Goal: Information Seeking & Learning: Learn about a topic

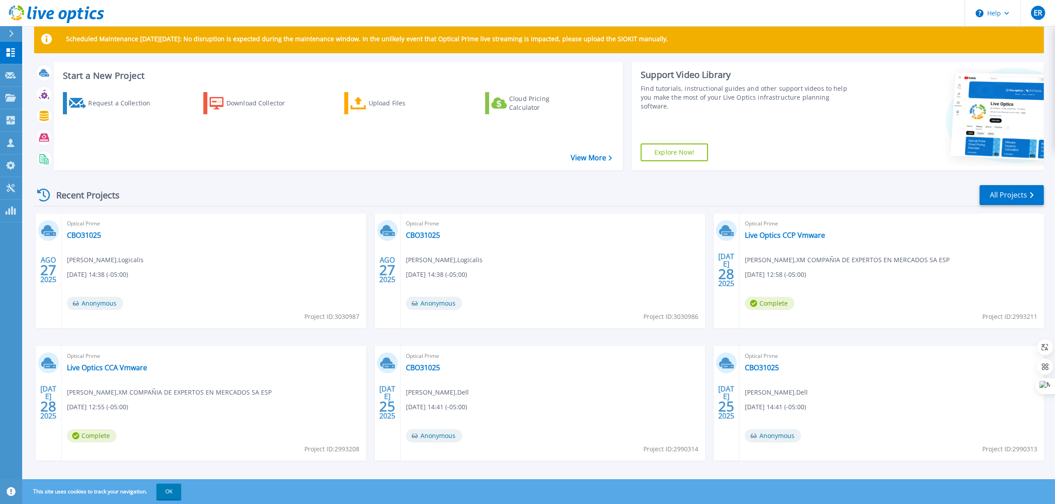
scroll to position [23, 0]
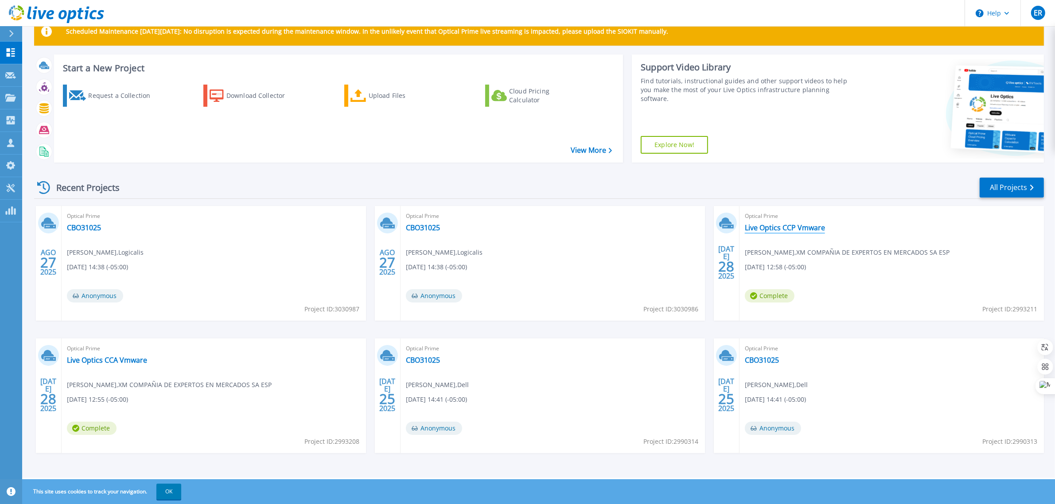
click at [768, 227] on link "Live Optics CCP Vmware" at bounding box center [785, 227] width 80 height 9
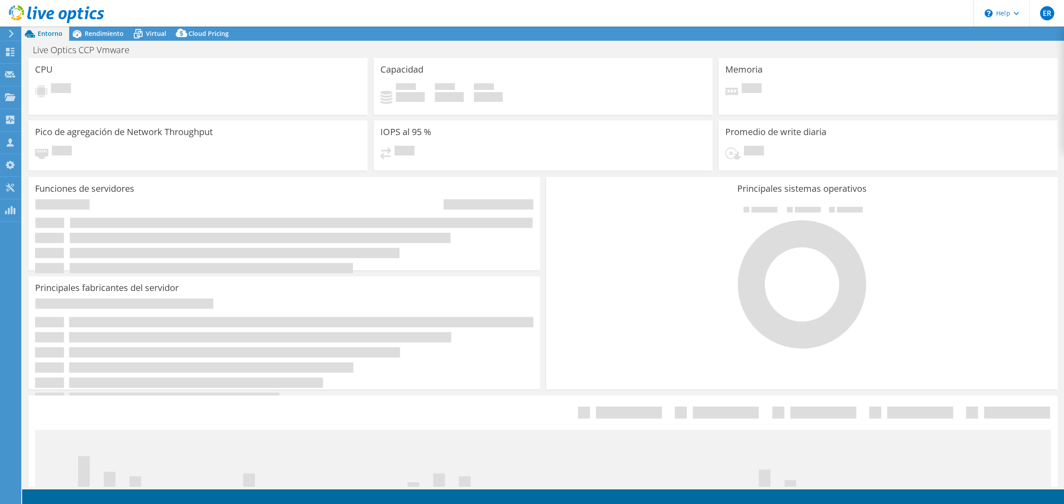
select select "USEast"
select select "USD"
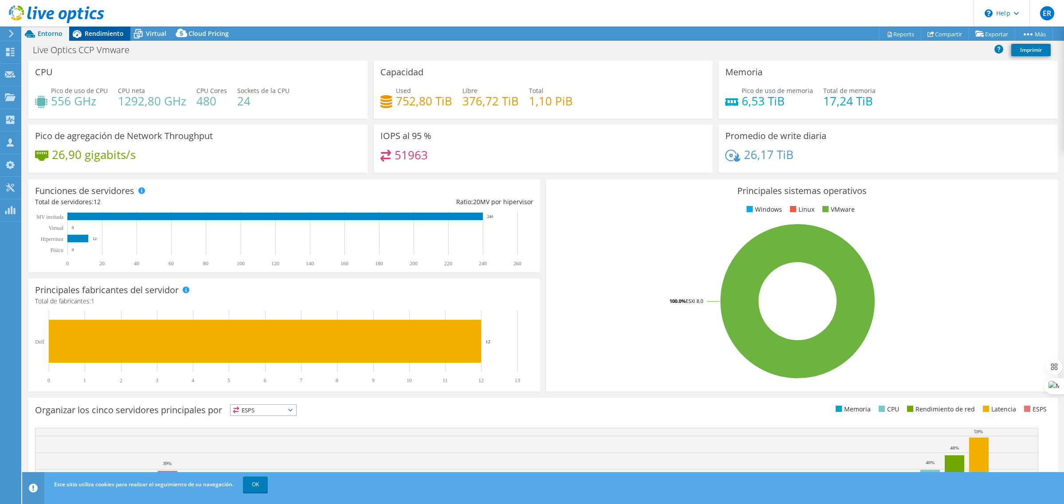
click at [117, 32] on span "Rendimiento" at bounding box center [104, 33] width 39 height 8
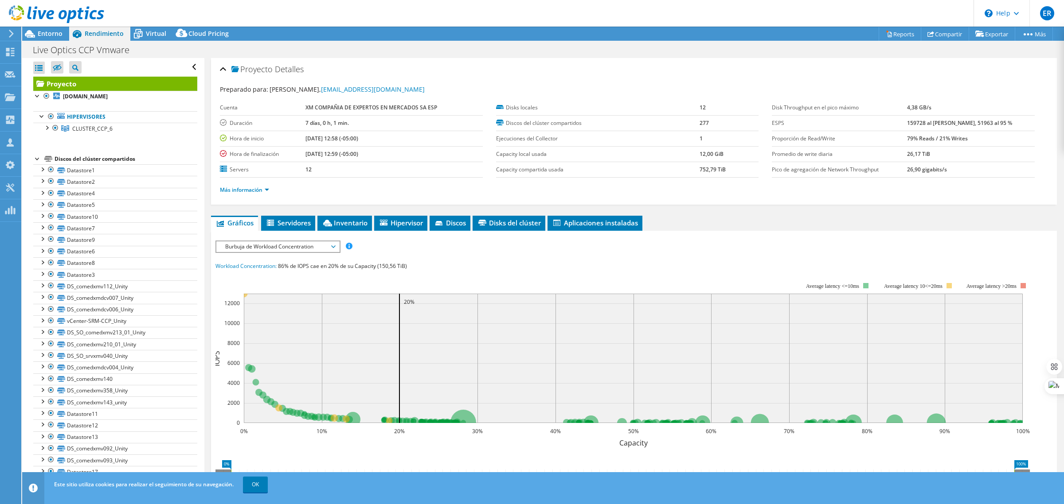
click at [117, 32] on span "Rendimiento" at bounding box center [104, 33] width 39 height 8
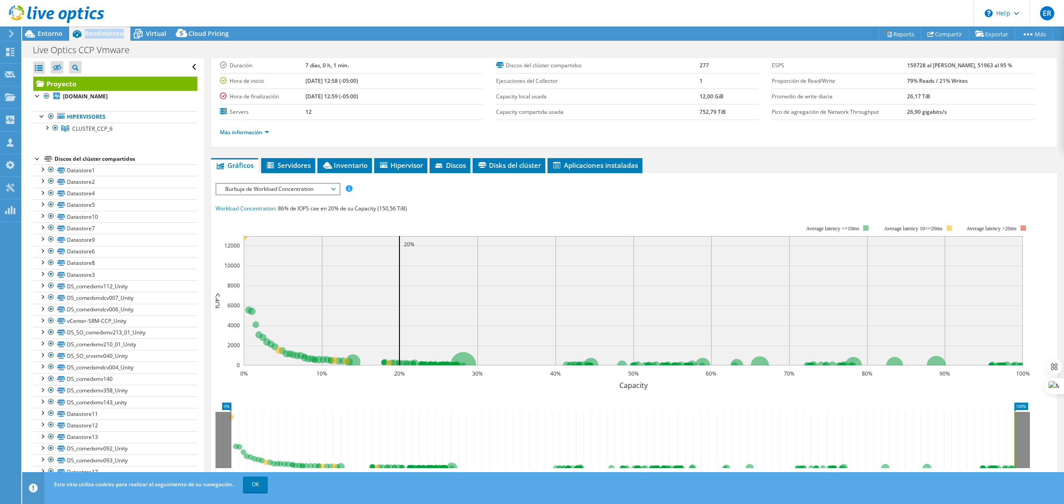
scroll to position [111, 0]
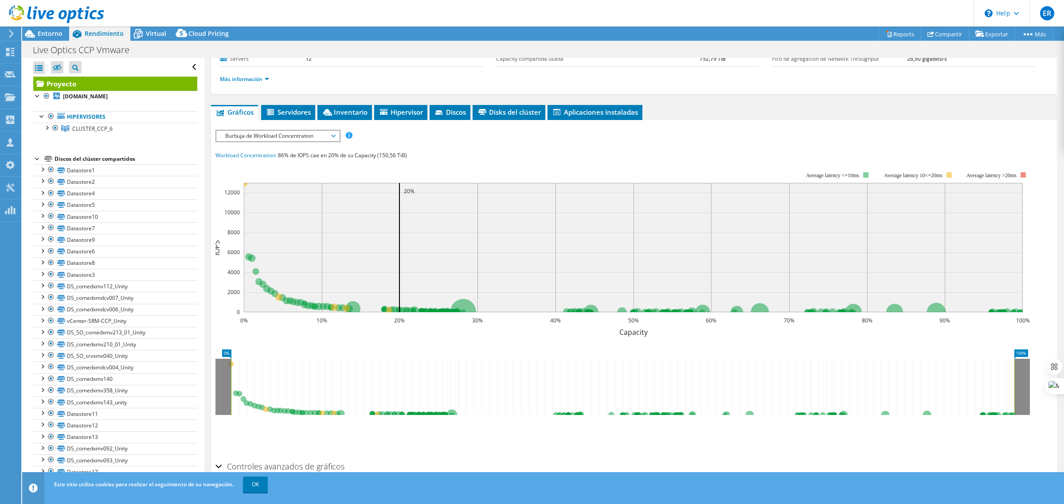
click at [281, 136] on span "Burbuja de Workload Concentration" at bounding box center [278, 136] width 114 height 11
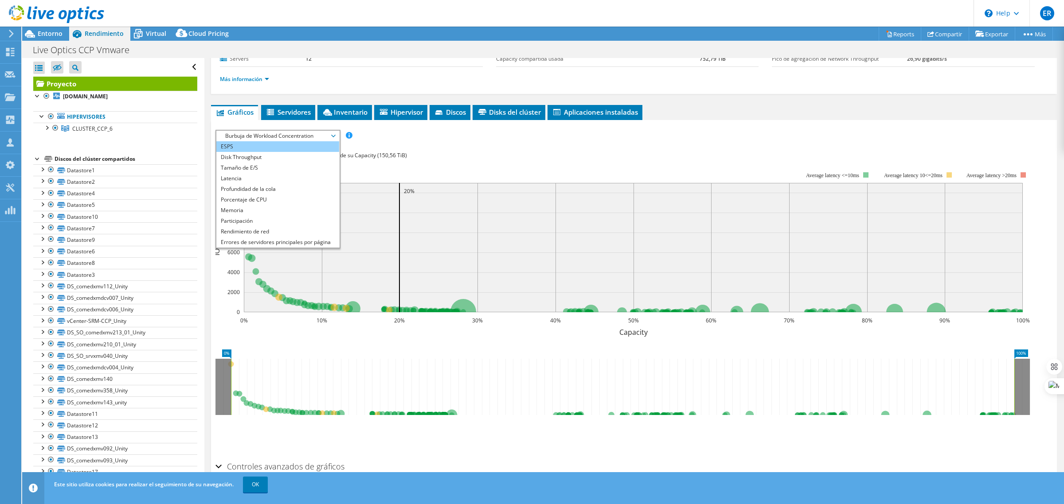
click at [258, 146] on li "ESPS" at bounding box center [277, 146] width 123 height 11
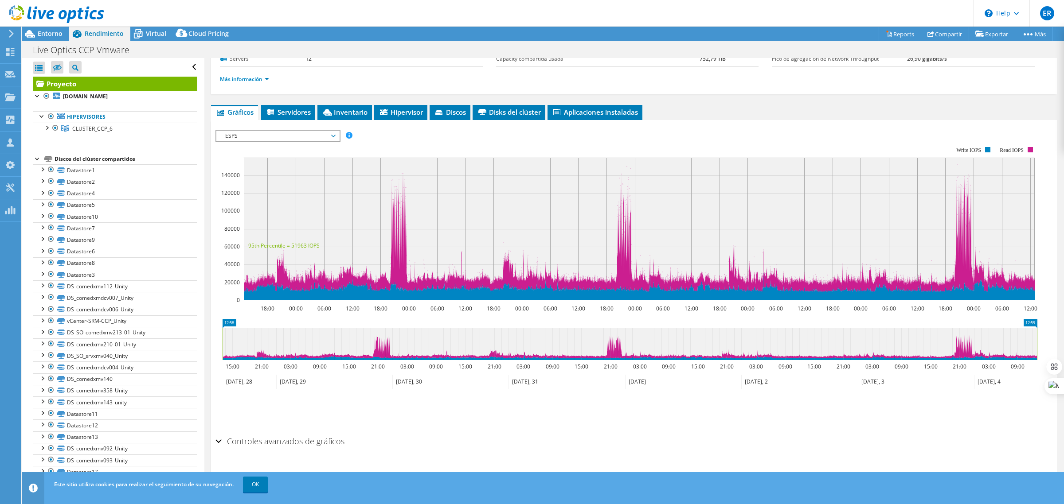
click at [280, 131] on span "ESPS" at bounding box center [278, 136] width 114 height 11
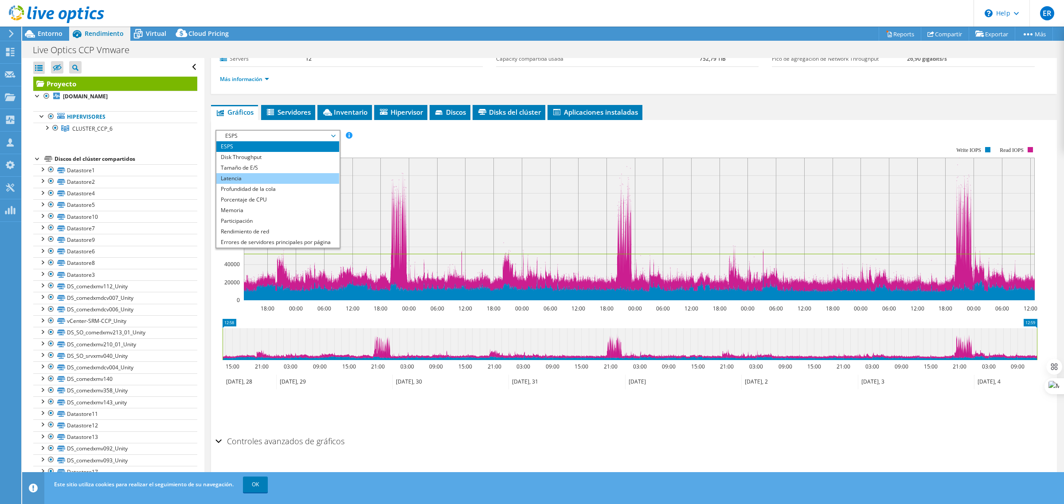
click at [269, 178] on li "Latencia" at bounding box center [277, 178] width 123 height 11
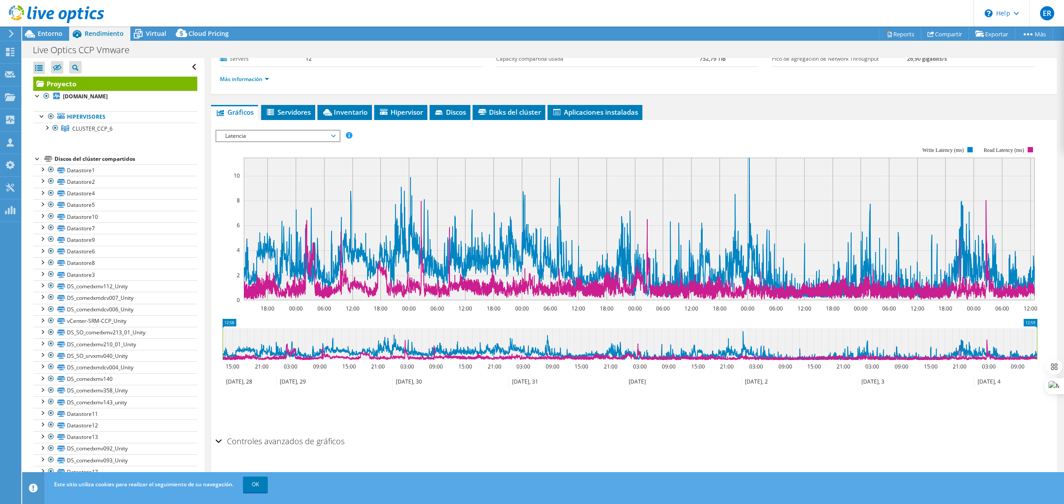
scroll to position [0, 0]
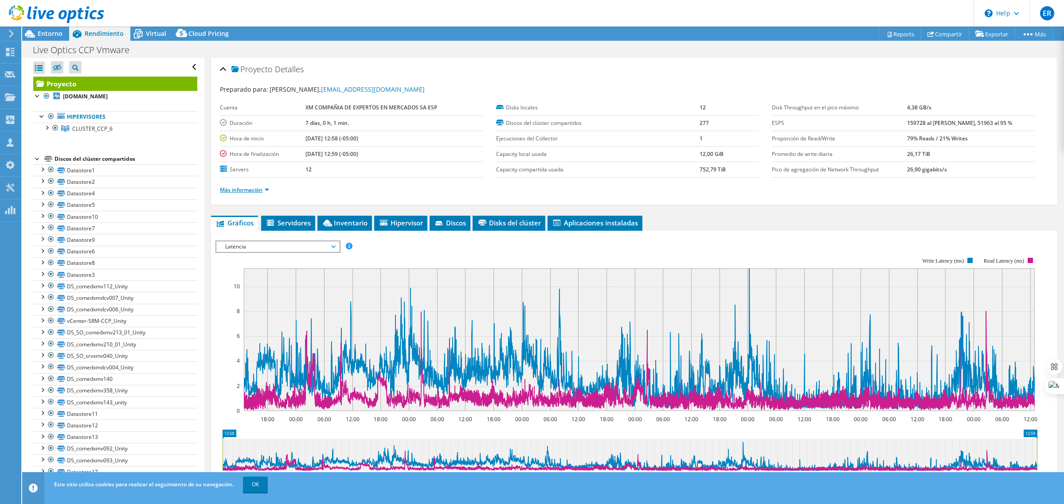
click at [262, 191] on link "Más información" at bounding box center [244, 190] width 49 height 8
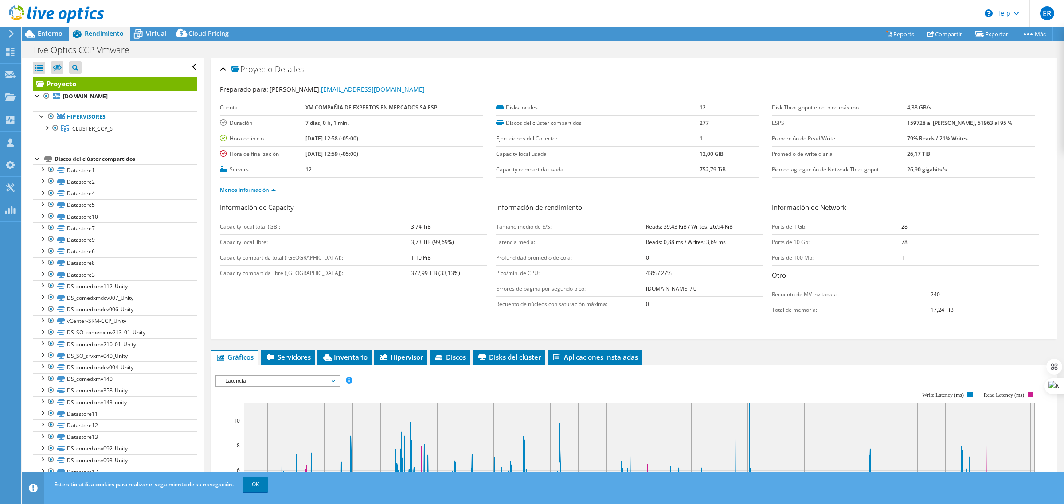
click at [519, 279] on td "Pico/mín. de CPU:" at bounding box center [571, 273] width 150 height 16
click at [521, 276] on td "Pico/mín. de CPU:" at bounding box center [571, 273] width 150 height 16
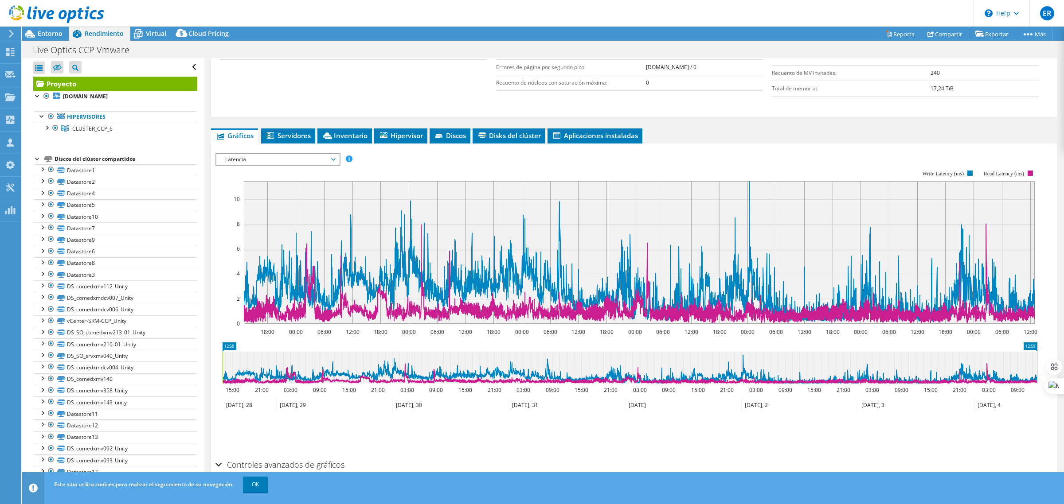
click at [255, 163] on span "Latencia" at bounding box center [278, 159] width 114 height 11
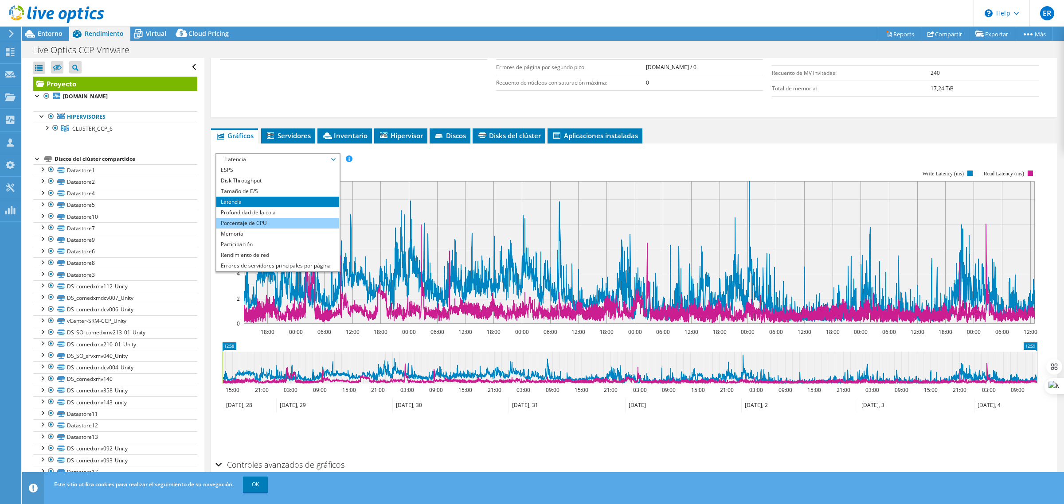
click at [255, 224] on li "Porcentaje de CPU" at bounding box center [277, 223] width 123 height 11
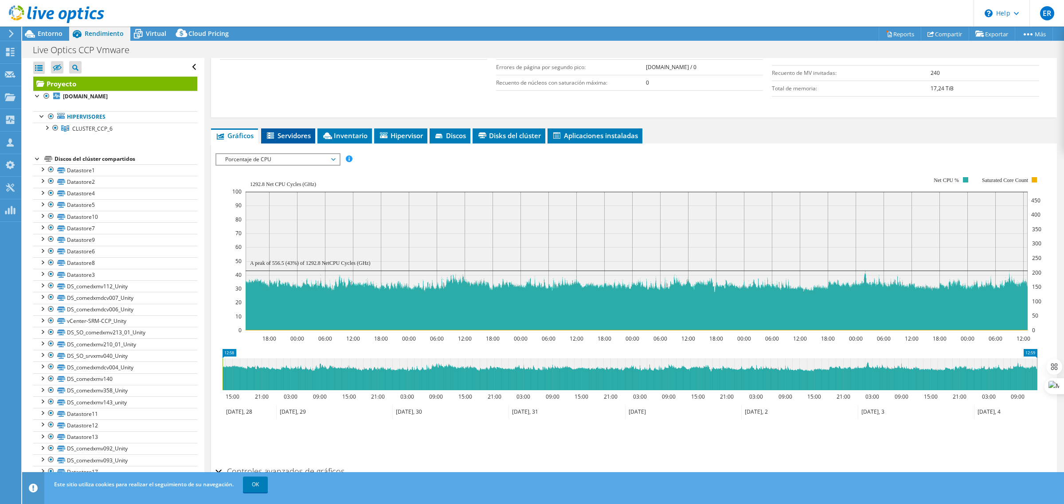
click at [283, 130] on li "Servidores" at bounding box center [288, 136] width 54 height 15
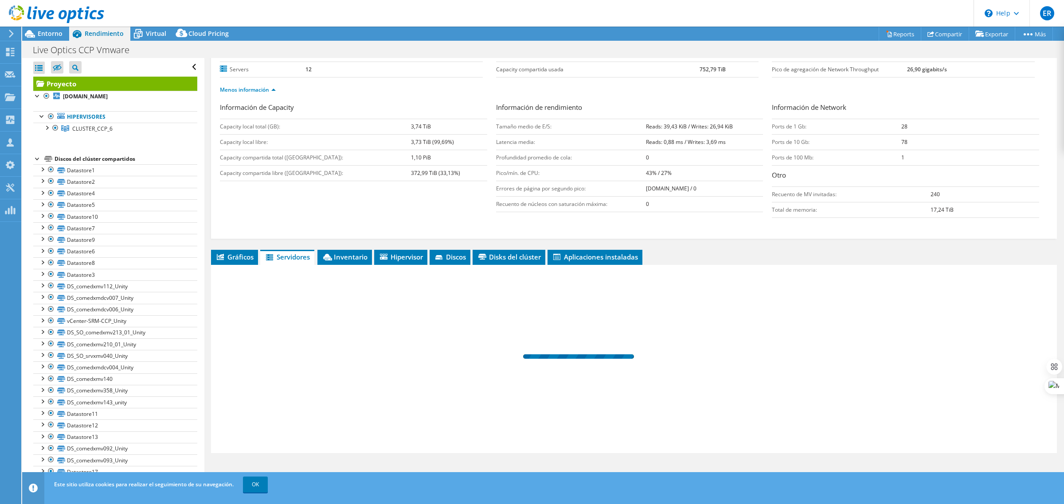
scroll to position [101, 0]
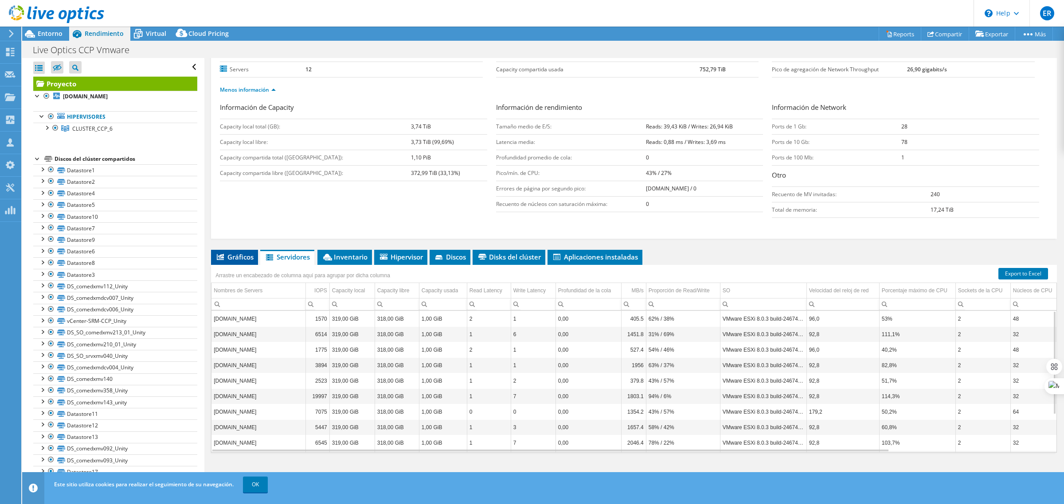
click at [249, 259] on span "Gráficos" at bounding box center [234, 257] width 38 height 9
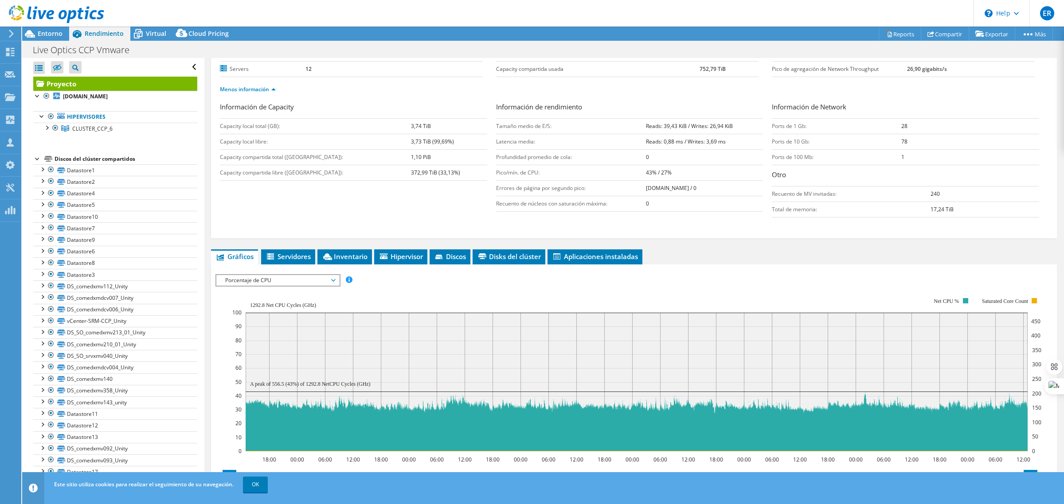
scroll to position [222, 0]
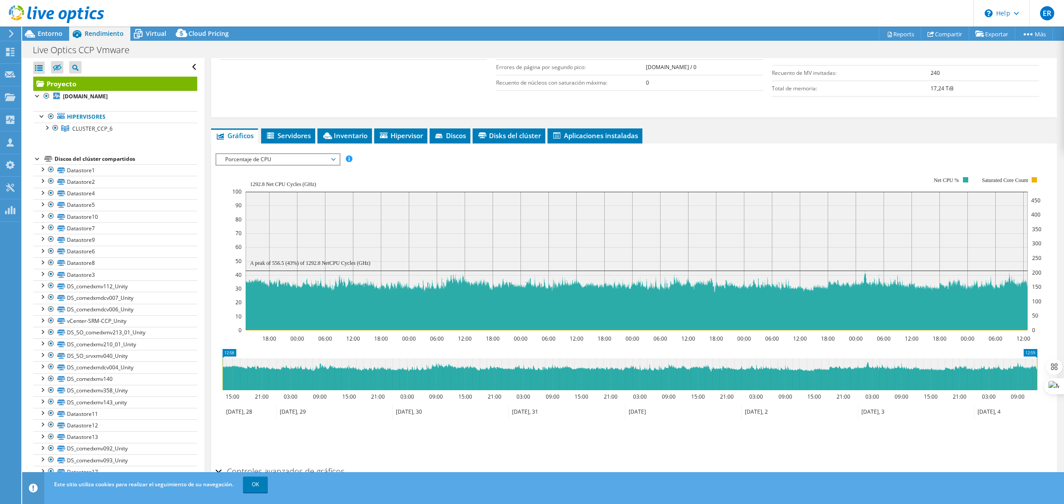
click at [267, 158] on span "Porcentaje de CPU" at bounding box center [278, 159] width 114 height 11
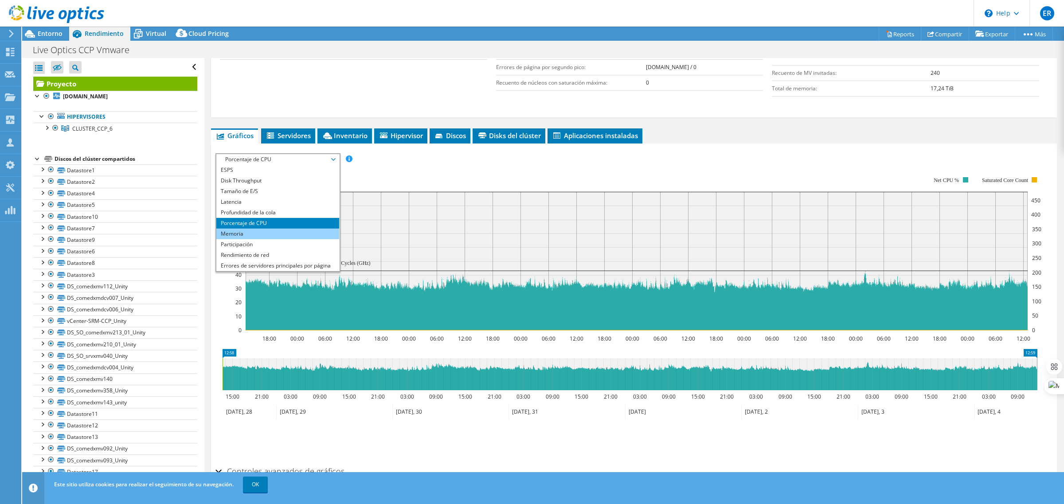
click at [269, 235] on li "Memoria" at bounding box center [277, 234] width 123 height 11
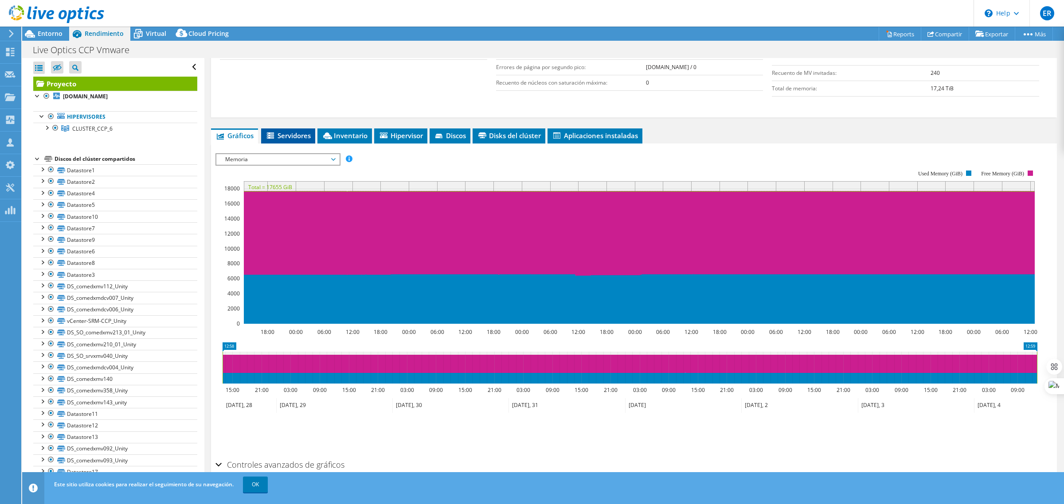
click at [284, 134] on span "Servidores" at bounding box center [287, 135] width 45 height 9
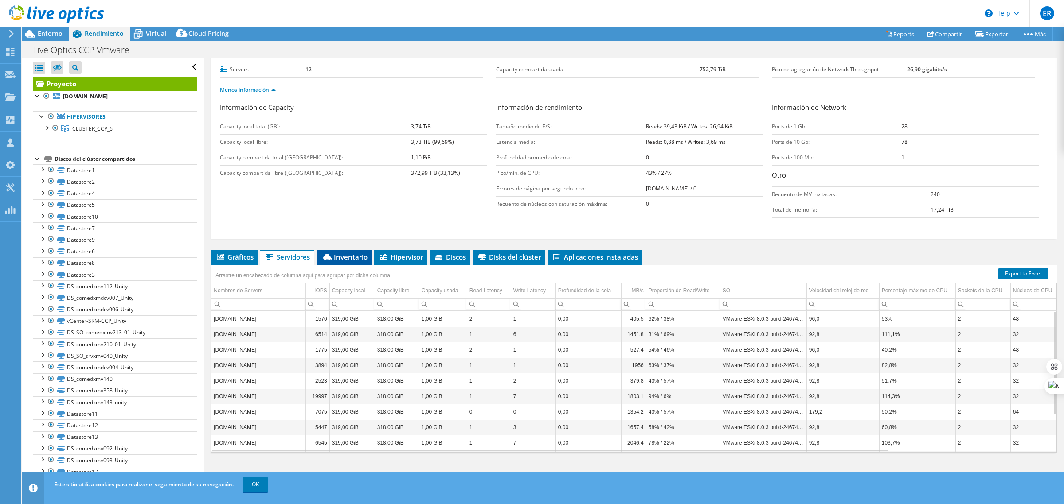
click at [350, 260] on span "Inventario" at bounding box center [345, 257] width 46 height 9
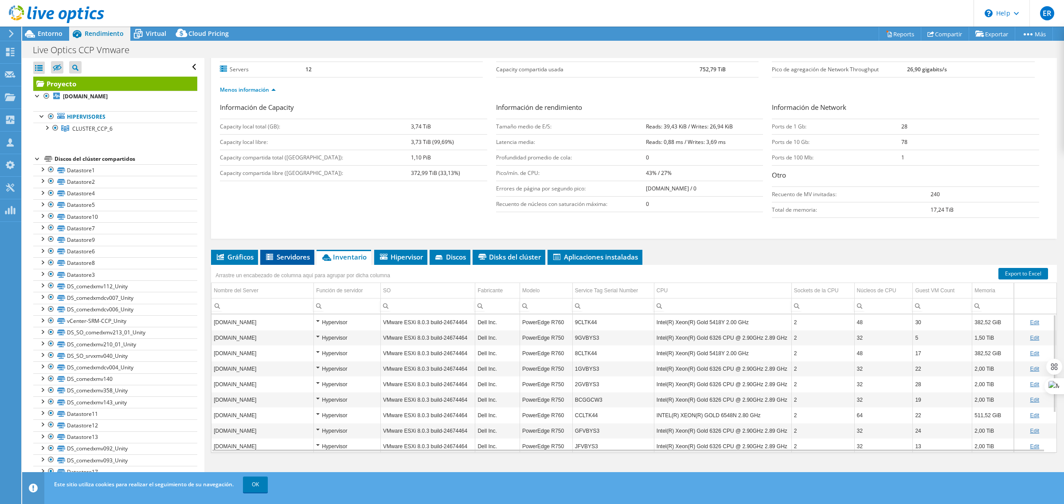
click at [304, 259] on span "Servidores" at bounding box center [287, 257] width 45 height 9
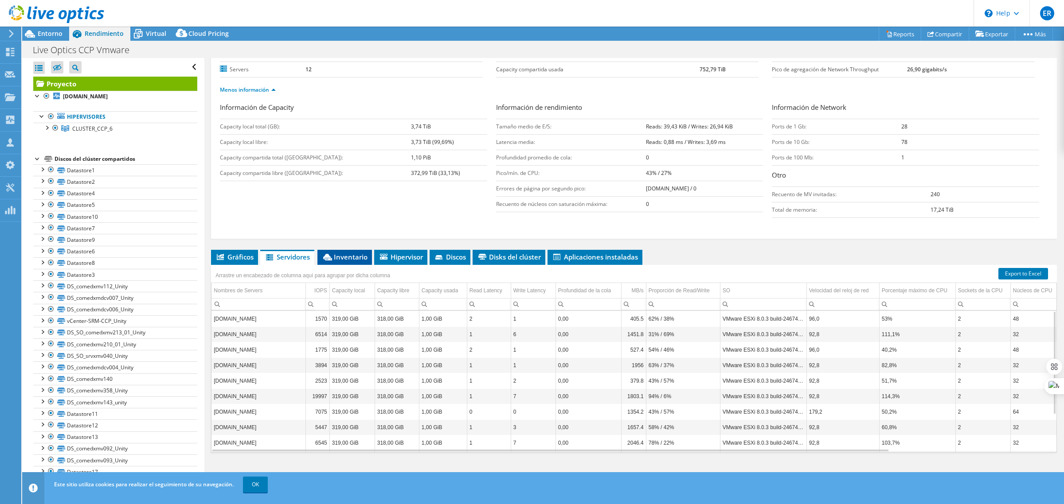
click at [338, 257] on span "Inventario" at bounding box center [345, 257] width 46 height 9
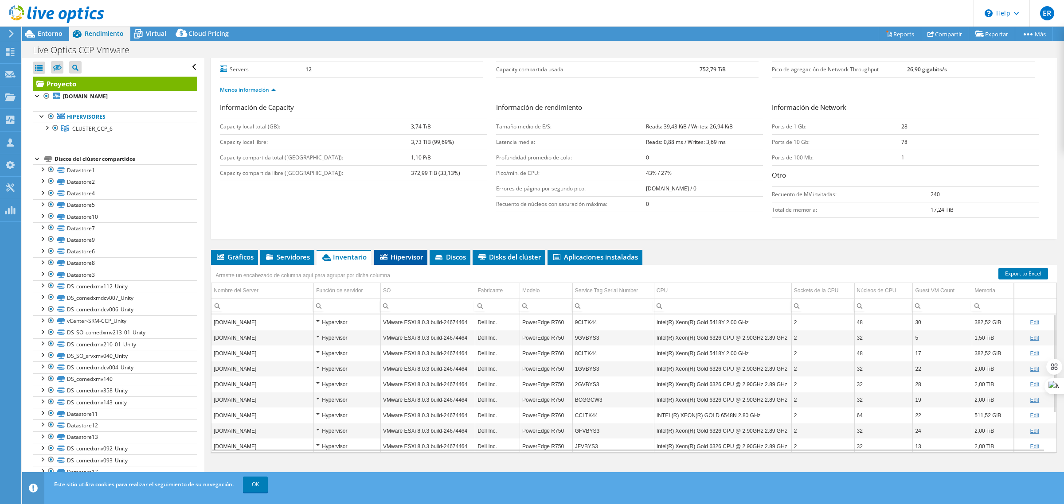
click at [404, 260] on span "Hipervisor" at bounding box center [400, 257] width 44 height 9
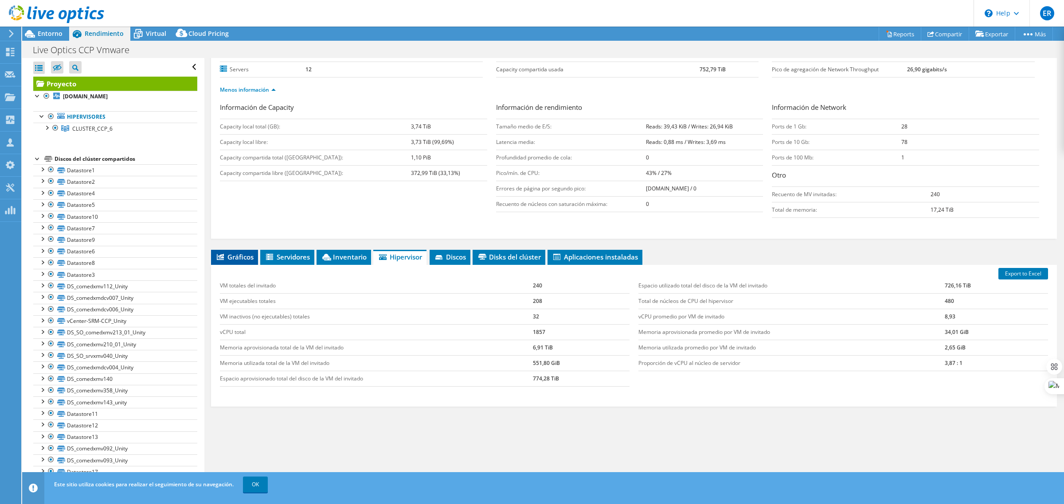
click at [247, 259] on span "Gráficos" at bounding box center [234, 257] width 38 height 9
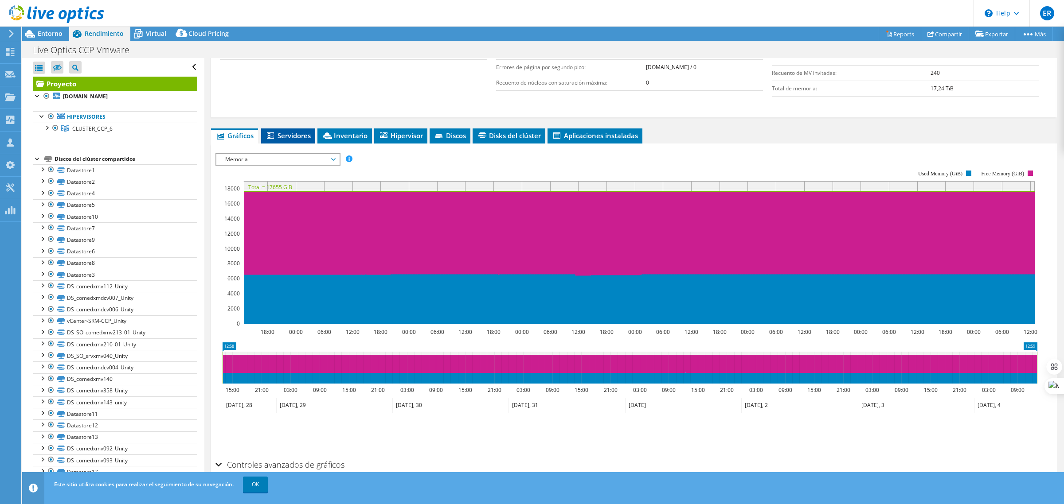
click at [291, 134] on span "Servidores" at bounding box center [287, 135] width 45 height 9
click at [291, 28] on td "Capacity local libre:" at bounding box center [315, 21] width 191 height 16
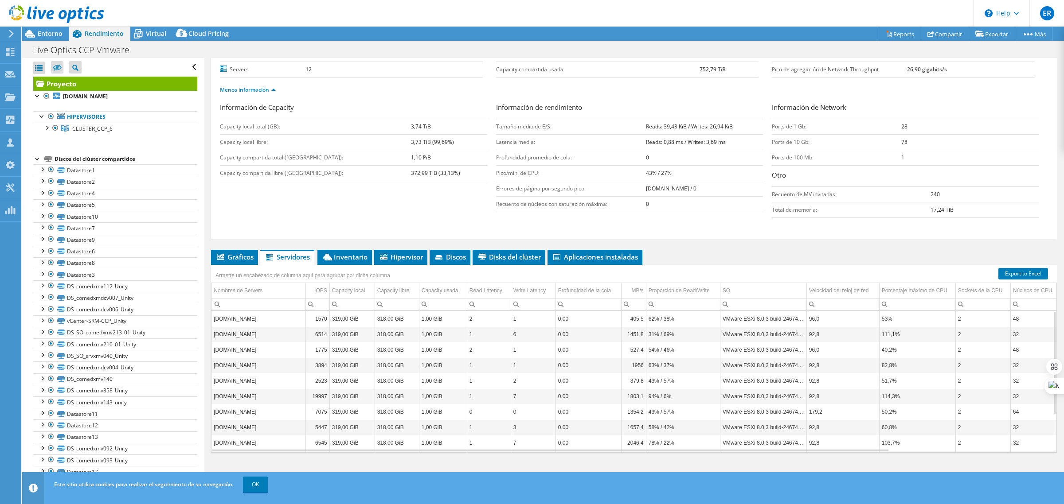
click at [270, 127] on td "Capacity local total (GB):" at bounding box center [315, 127] width 191 height 16
click at [323, 131] on td "Capacity local total (GB):" at bounding box center [315, 127] width 191 height 16
click at [351, 259] on span "Inventario" at bounding box center [345, 257] width 46 height 9
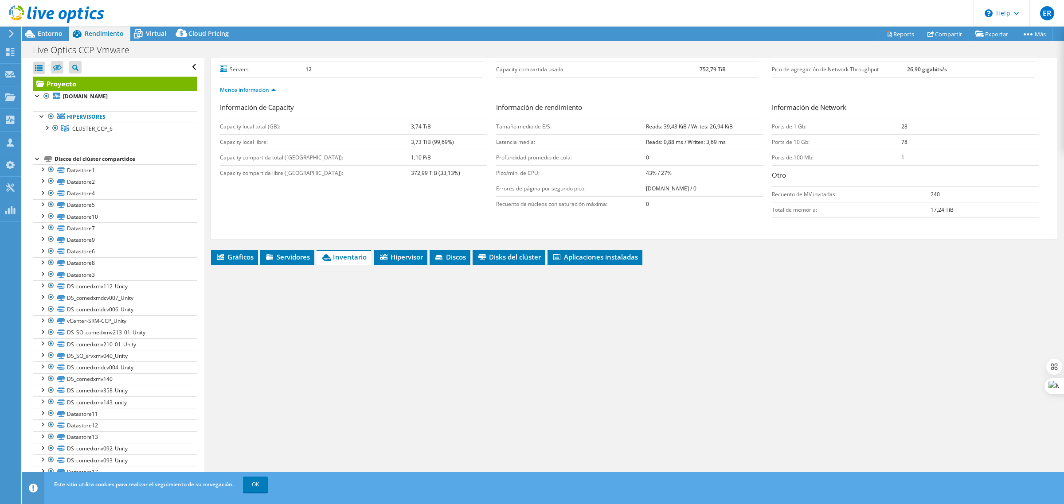
click at [351, 259] on span "Inventario" at bounding box center [344, 257] width 46 height 9
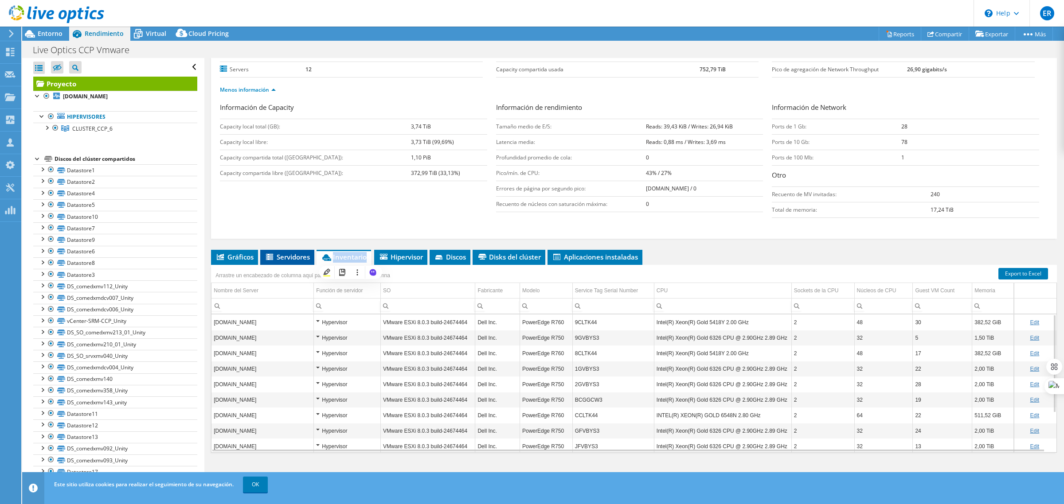
click at [302, 258] on span "Servidores" at bounding box center [287, 257] width 45 height 9
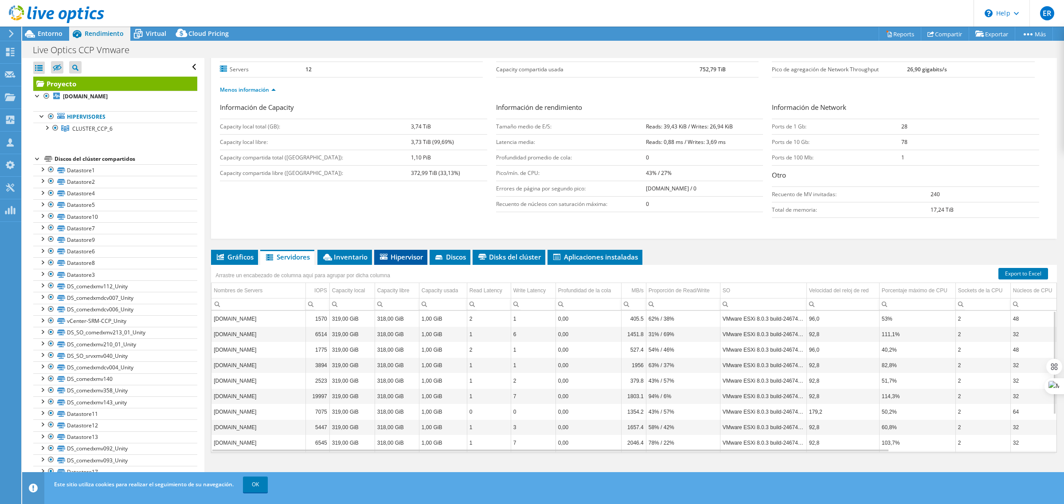
click at [398, 261] on span "Hipervisor" at bounding box center [400, 257] width 44 height 9
